Goal: Task Accomplishment & Management: Complete application form

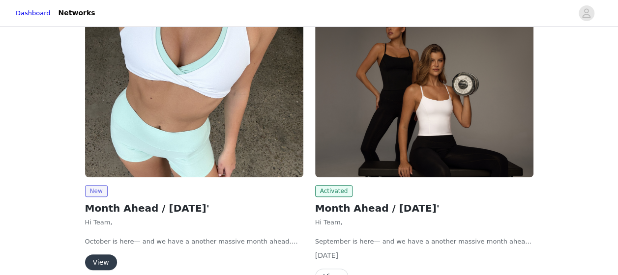
scroll to position [80, 0]
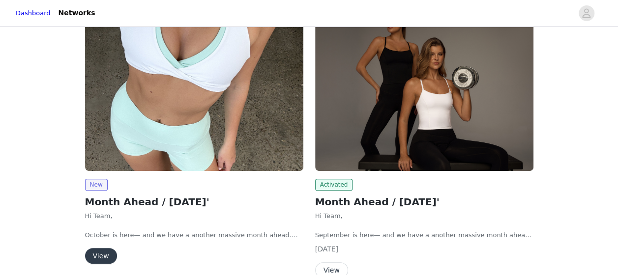
click at [103, 254] on button "View" at bounding box center [101, 256] width 32 height 16
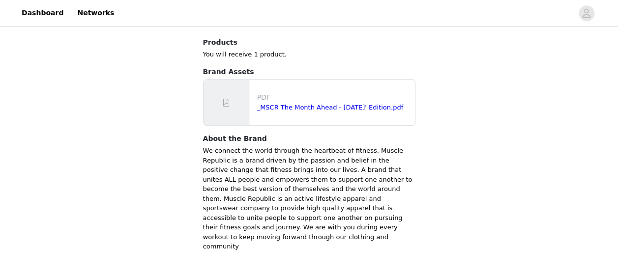
scroll to position [507, 0]
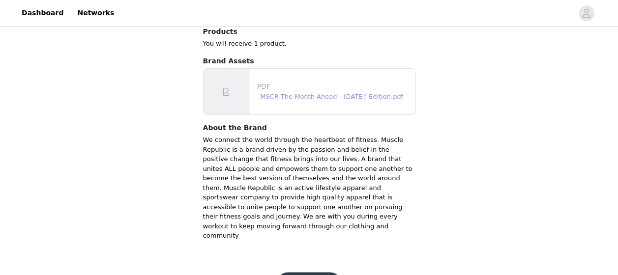
click at [302, 95] on link "_MSCR The Month Ahead - October 25' Edition.pdf" at bounding box center [330, 96] width 146 height 7
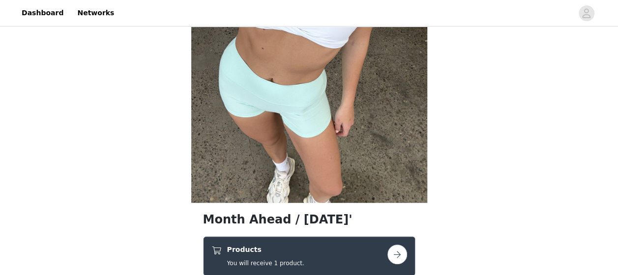
scroll to position [233, 0]
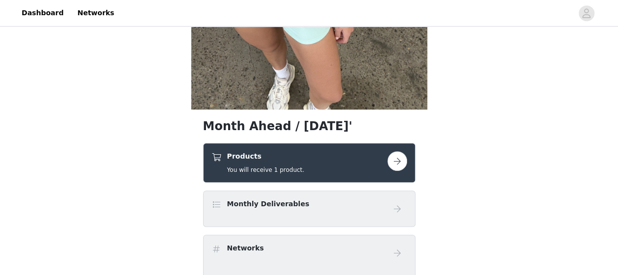
click at [398, 164] on button "button" at bounding box center [397, 161] width 20 height 20
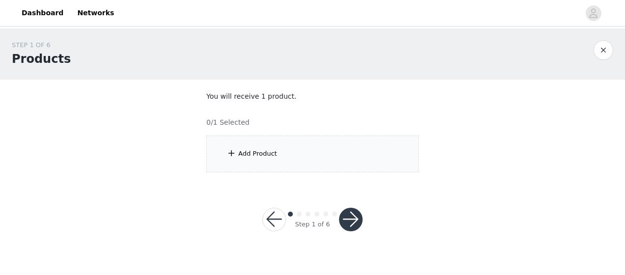
click at [318, 151] on div "Add Product" at bounding box center [312, 154] width 212 height 37
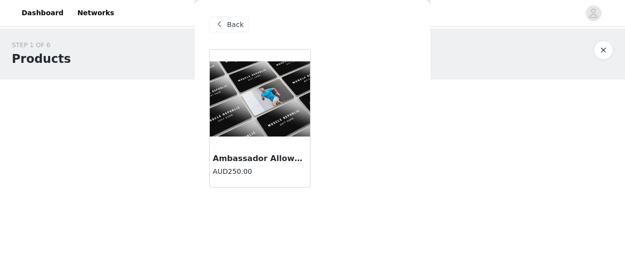
click at [273, 156] on h3 "Ambassador Allowance" at bounding box center [260, 159] width 94 height 12
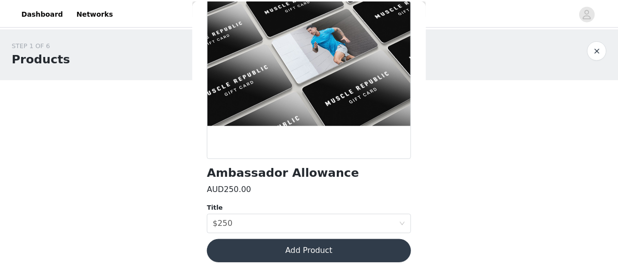
scroll to position [111, 0]
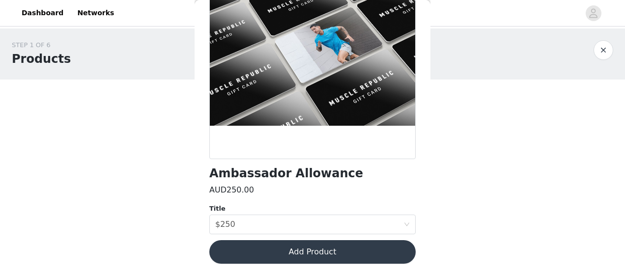
click at [324, 248] on button "Add Product" at bounding box center [312, 252] width 206 height 24
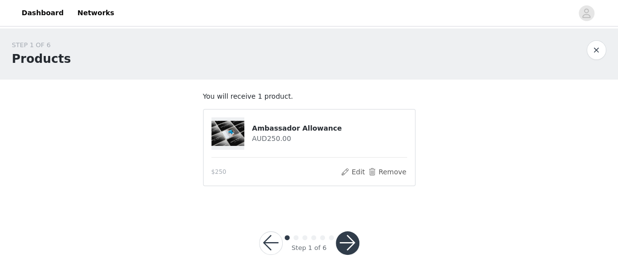
click at [341, 245] on button "button" at bounding box center [348, 243] width 24 height 24
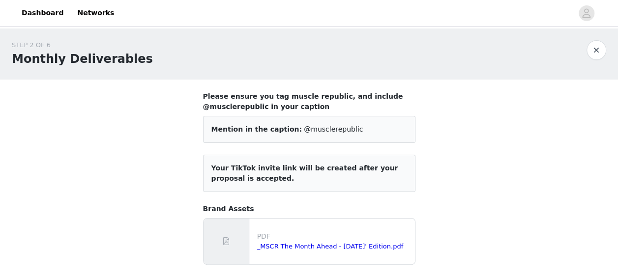
scroll to position [79, 0]
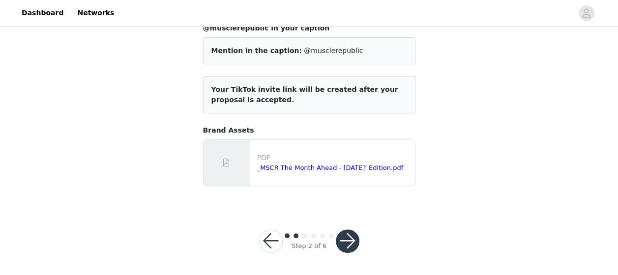
click at [350, 238] on button "button" at bounding box center [348, 241] width 24 height 24
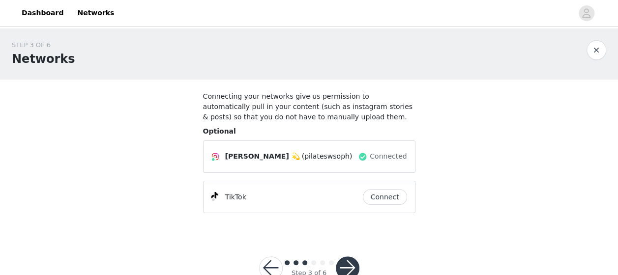
scroll to position [28, 0]
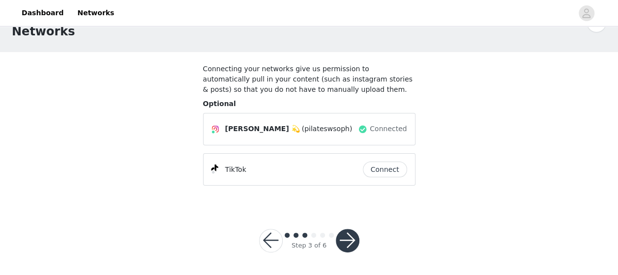
click at [353, 238] on button "button" at bounding box center [348, 241] width 24 height 24
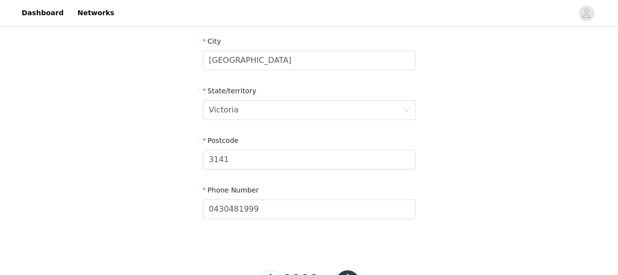
scroll to position [395, 0]
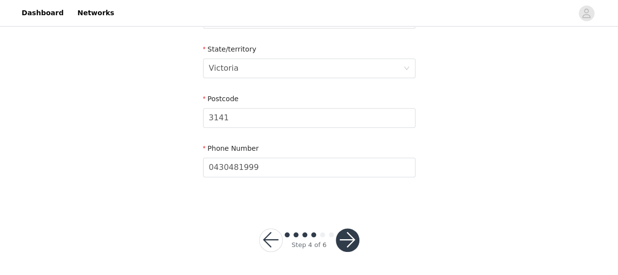
click at [347, 230] on button "button" at bounding box center [348, 240] width 24 height 24
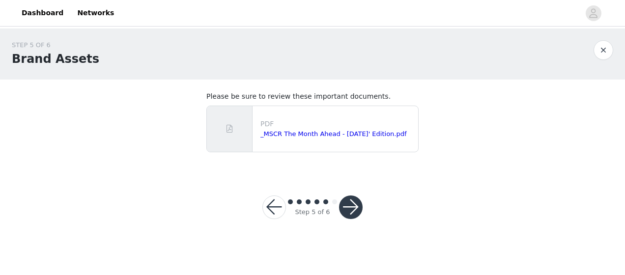
click at [350, 210] on button "button" at bounding box center [351, 208] width 24 height 24
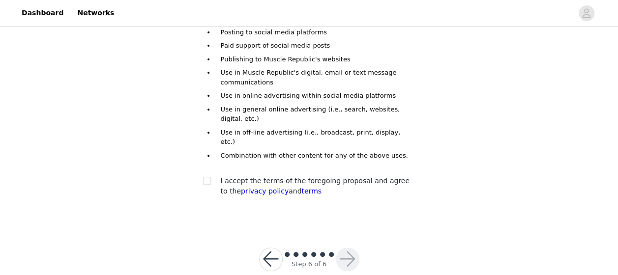
scroll to position [125, 0]
click at [206, 177] on input "checkbox" at bounding box center [206, 180] width 7 height 7
checkbox input "true"
click at [352, 248] on button "button" at bounding box center [348, 260] width 24 height 24
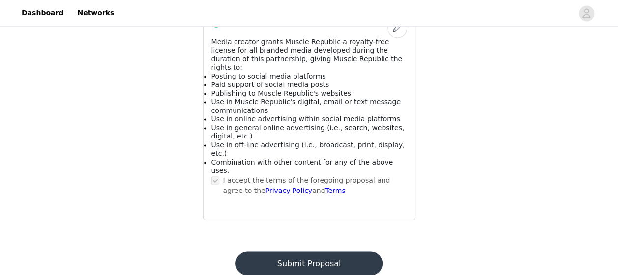
scroll to position [711, 0]
click at [330, 251] on button "Submit Proposal" at bounding box center [308, 263] width 147 height 24
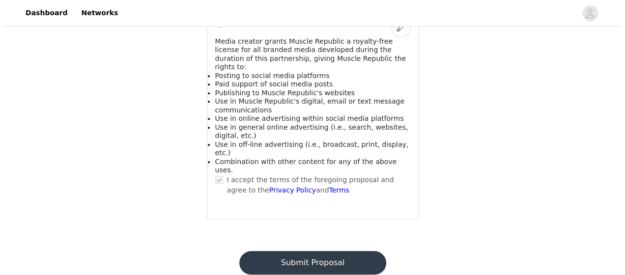
scroll to position [0, 0]
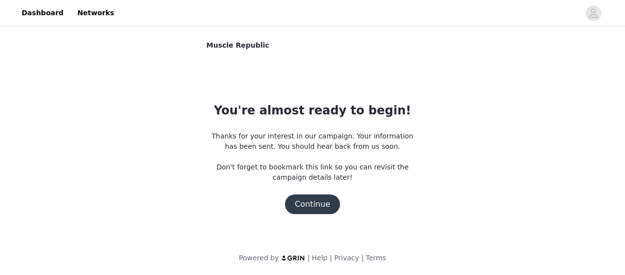
click at [319, 203] on button "Continue" at bounding box center [312, 205] width 55 height 20
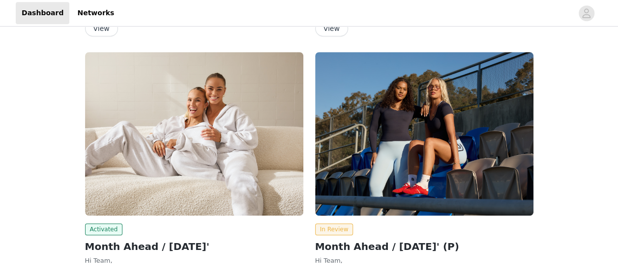
scroll to position [321, 0]
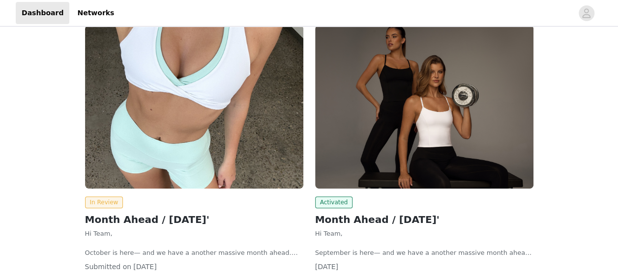
click at [157, 221] on h2 "Month Ahead / [DATE]'" at bounding box center [194, 219] width 218 height 15
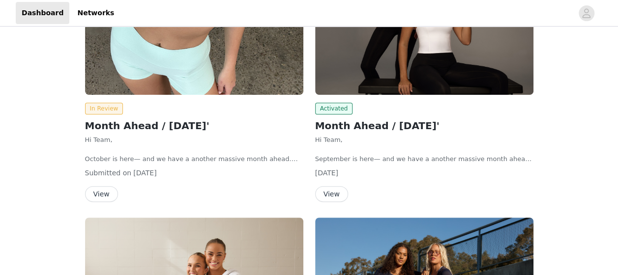
click at [102, 198] on button "View" at bounding box center [101, 194] width 33 height 16
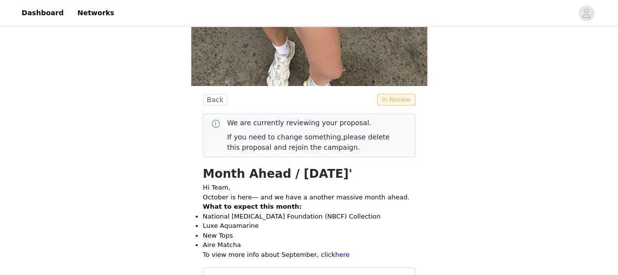
scroll to position [253, 0]
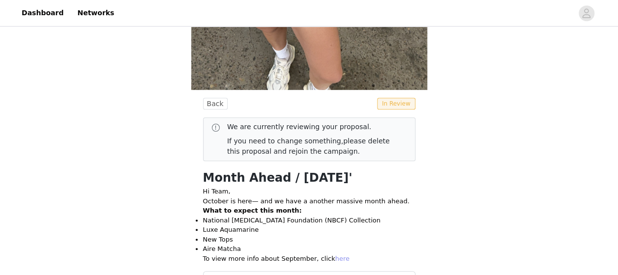
click at [335, 256] on link "here" at bounding box center [342, 258] width 14 height 7
